Goal: Information Seeking & Learning: Learn about a topic

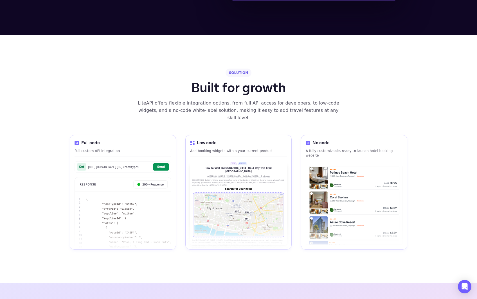
scroll to position [823, 0]
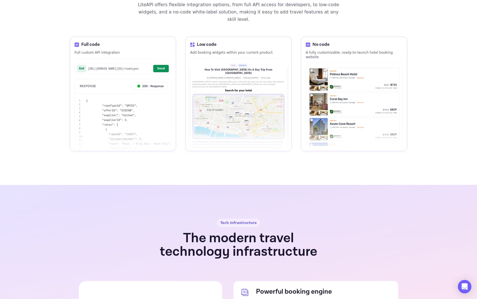
click at [331, 68] on img at bounding box center [354, 107] width 96 height 78
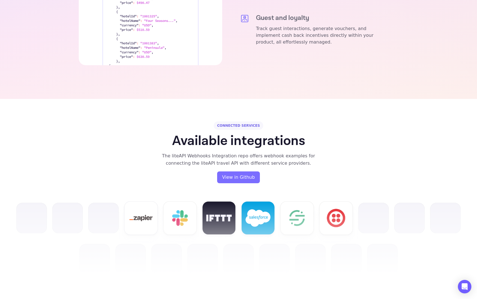
scroll to position [1190, 0]
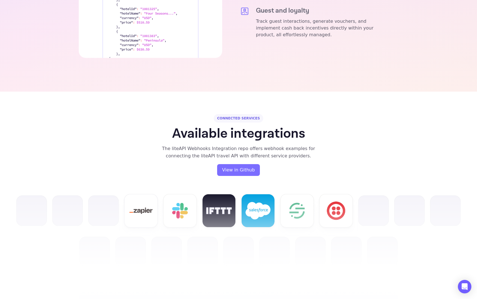
click at [332, 194] on img at bounding box center [238, 230] width 459 height 73
click at [125, 200] on img at bounding box center [238, 230] width 459 height 73
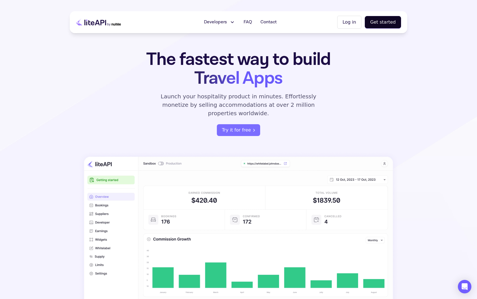
scroll to position [0, 0]
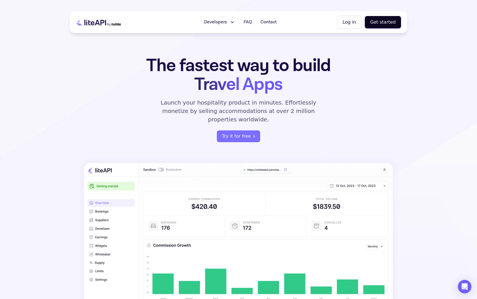
click at [97, 21] on icon at bounding box center [98, 22] width 45 height 14
click at [247, 24] on span "FAQ" at bounding box center [248, 22] width 8 height 7
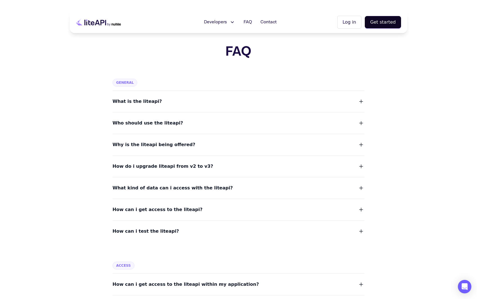
click at [179, 102] on button "What is the liteapi?" at bounding box center [239, 102] width 252 height 8
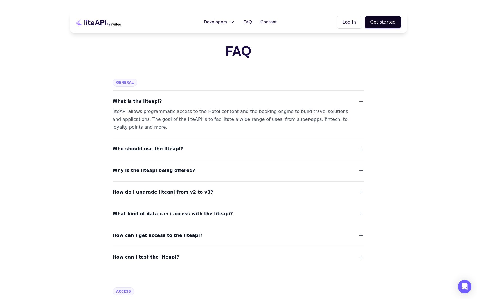
click at [189, 142] on div "Who should use the liteapi?" at bounding box center [239, 145] width 252 height 15
click at [191, 148] on button "Who should use the liteapi?" at bounding box center [239, 149] width 252 height 8
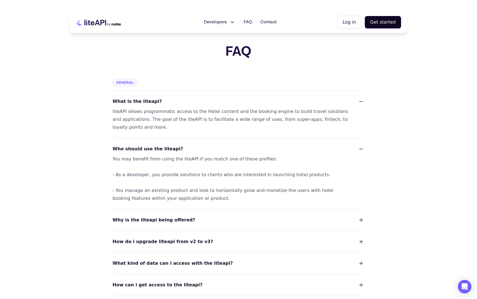
click at [196, 218] on button "Why is the liteapi being offered?" at bounding box center [239, 220] width 252 height 8
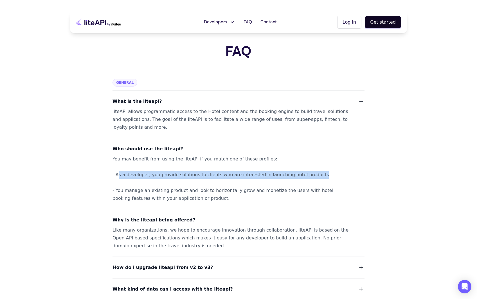
drag, startPoint x: 115, startPoint y: 174, endPoint x: 304, endPoint y: 174, distance: 189.1
click at [304, 174] on div "You may benefit from using the liteAPI if you match one of these profiles: - As…" at bounding box center [232, 178] width 239 height 47
drag, startPoint x: 114, startPoint y: 192, endPoint x: 209, endPoint y: 196, distance: 94.6
click at [209, 196] on div "You may benefit from using the liteAPI if you match one of these profiles: - As…" at bounding box center [232, 178] width 239 height 47
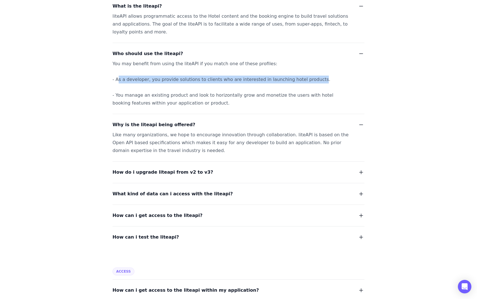
scroll to position [96, 0]
click at [250, 176] on button "How do i upgrade liteapi from v2 to v3?" at bounding box center [239, 172] width 252 height 8
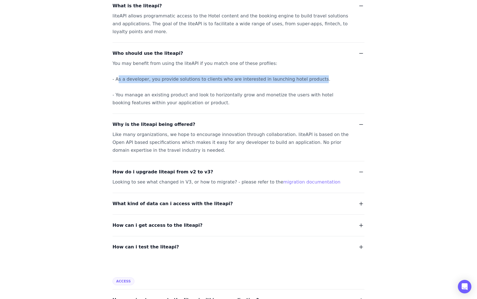
click at [237, 204] on button "What kind of data can i access with the liteapi?" at bounding box center [239, 204] width 252 height 8
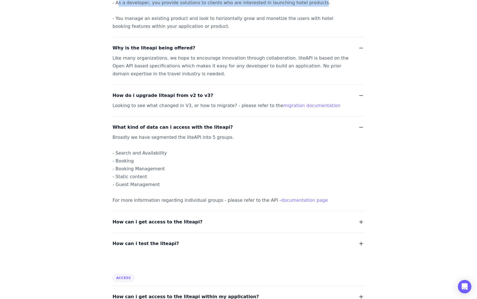
scroll to position [179, 0]
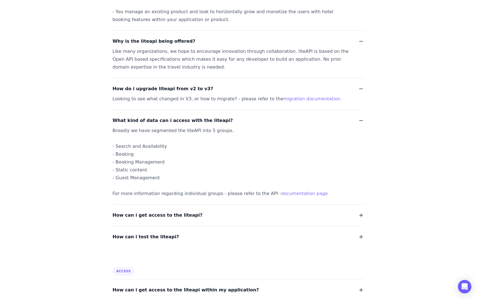
click at [224, 214] on button "How can i get access to the liteapi?" at bounding box center [239, 216] width 252 height 8
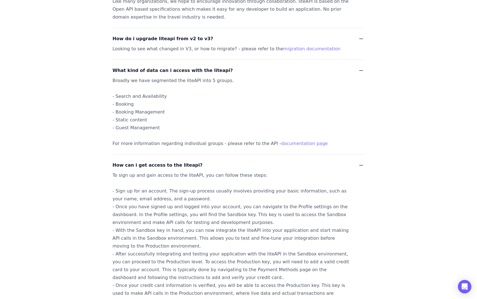
scroll to position [241, 0]
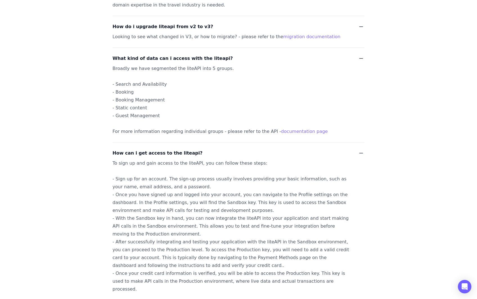
drag, startPoint x: 220, startPoint y: 203, endPoint x: 252, endPoint y: 210, distance: 32.1
click at [252, 210] on div "To sign up and gain access to the liteAPI, you can follow these steps: - Sign u…" at bounding box center [232, 227] width 239 height 134
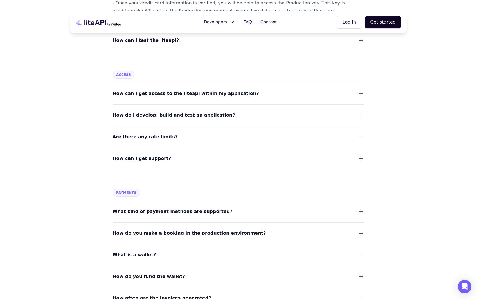
scroll to position [510, 0]
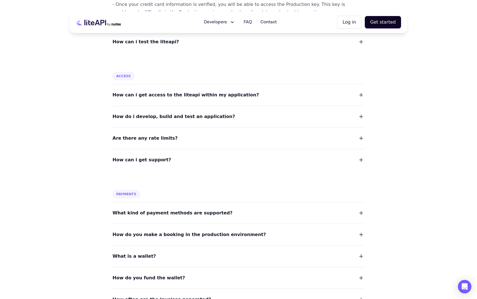
click at [242, 139] on dl "How can i get access to the liteapi within my application? How do i develop, bu…" at bounding box center [239, 124] width 252 height 80
click at [361, 137] on icon "button" at bounding box center [361, 138] width 3 height 3
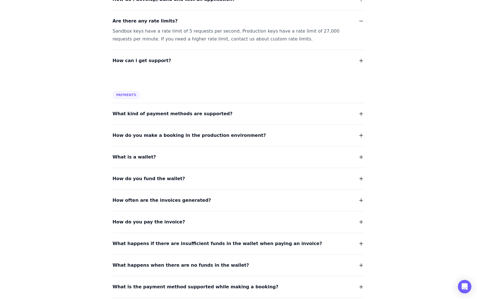
scroll to position [663, 0]
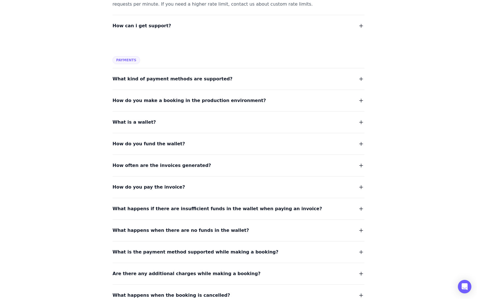
click at [361, 77] on icon "button" at bounding box center [361, 78] width 3 height 3
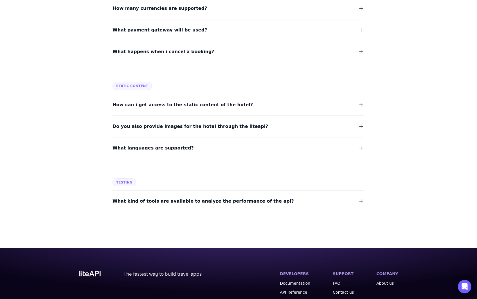
scroll to position [1017, 0]
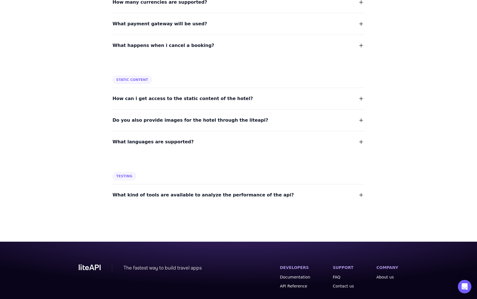
click at [360, 95] on icon "button" at bounding box center [361, 98] width 7 height 7
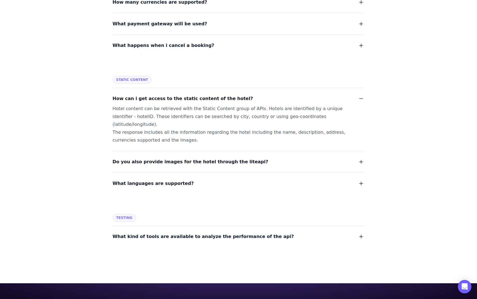
click at [360, 159] on icon "button" at bounding box center [361, 162] width 7 height 7
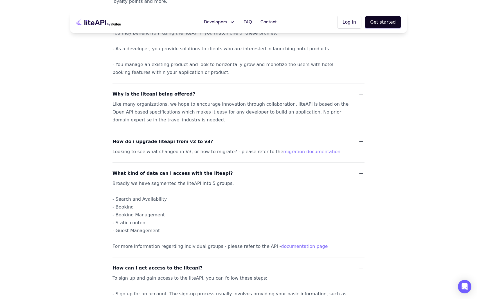
scroll to position [0, 0]
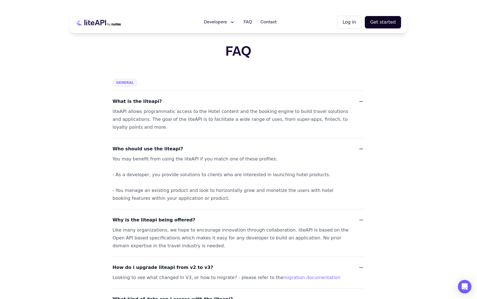
drag, startPoint x: 122, startPoint y: 24, endPoint x: 103, endPoint y: 26, distance: 19.3
click at [103, 26] on div "Developers Documentation API Reference Status FAQ Contact Log in Get started" at bounding box center [239, 22] width 338 height 22
drag, startPoint x: 112, startPoint y: 24, endPoint x: 229, endPoint y: 1, distance: 119.6
click at [210, 19] on span "Developers" at bounding box center [215, 22] width 23 height 7
click at [223, 43] on span "Documentation" at bounding box center [226, 44] width 35 height 7
